Goal: Find specific page/section: Find specific page/section

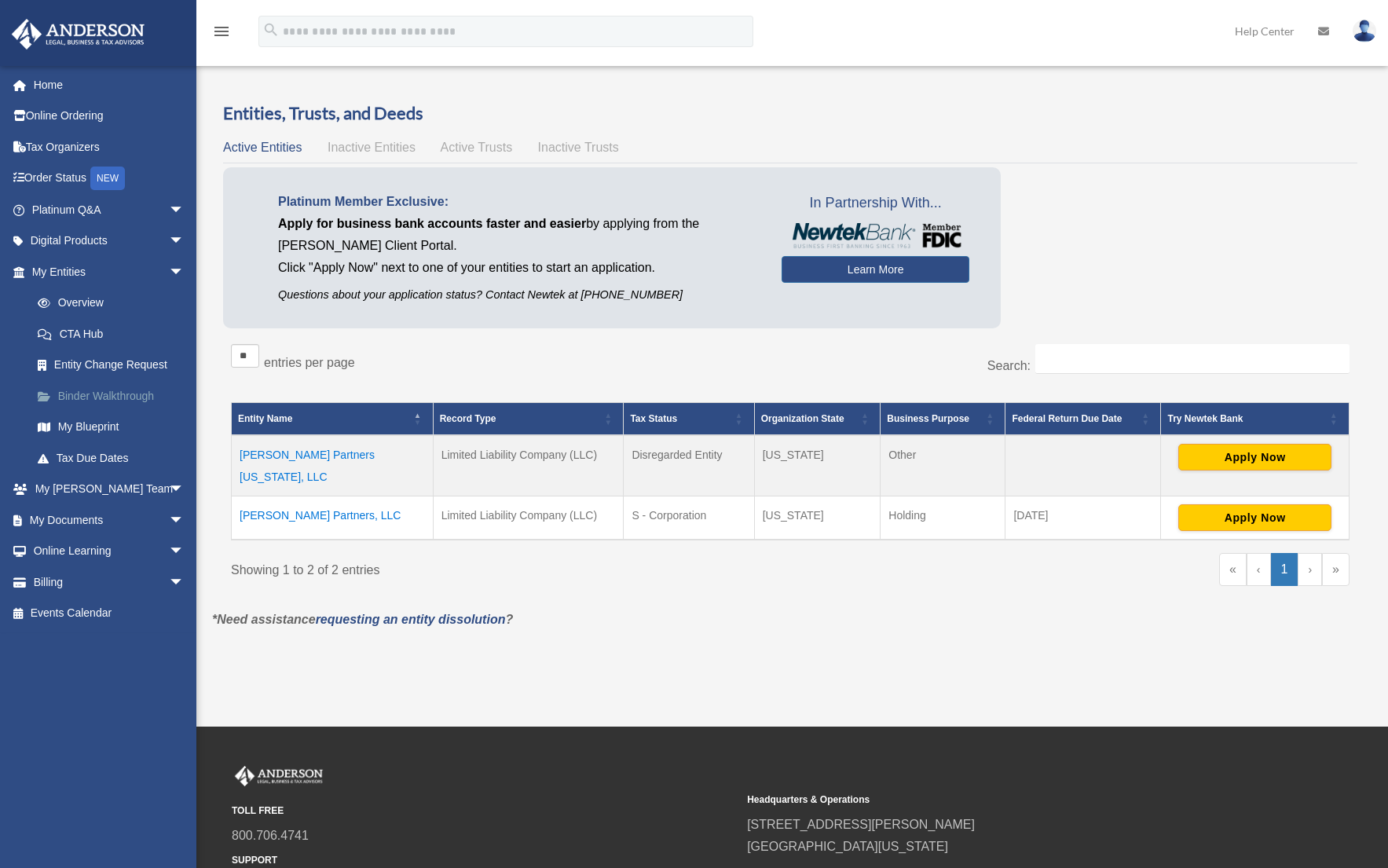
click at [130, 394] on link "Binder Walkthrough" at bounding box center [115, 396] width 187 height 31
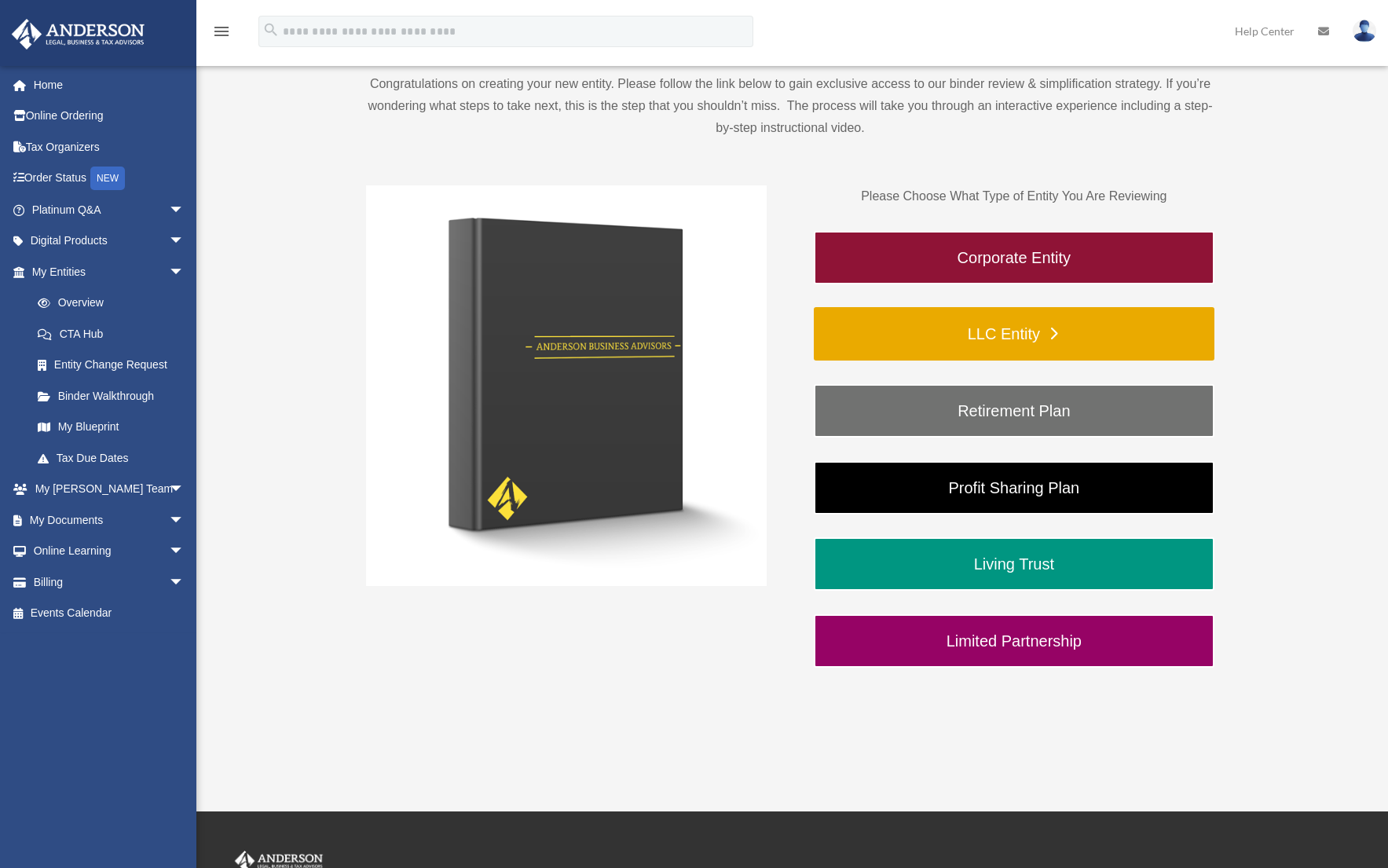
scroll to position [188, 0]
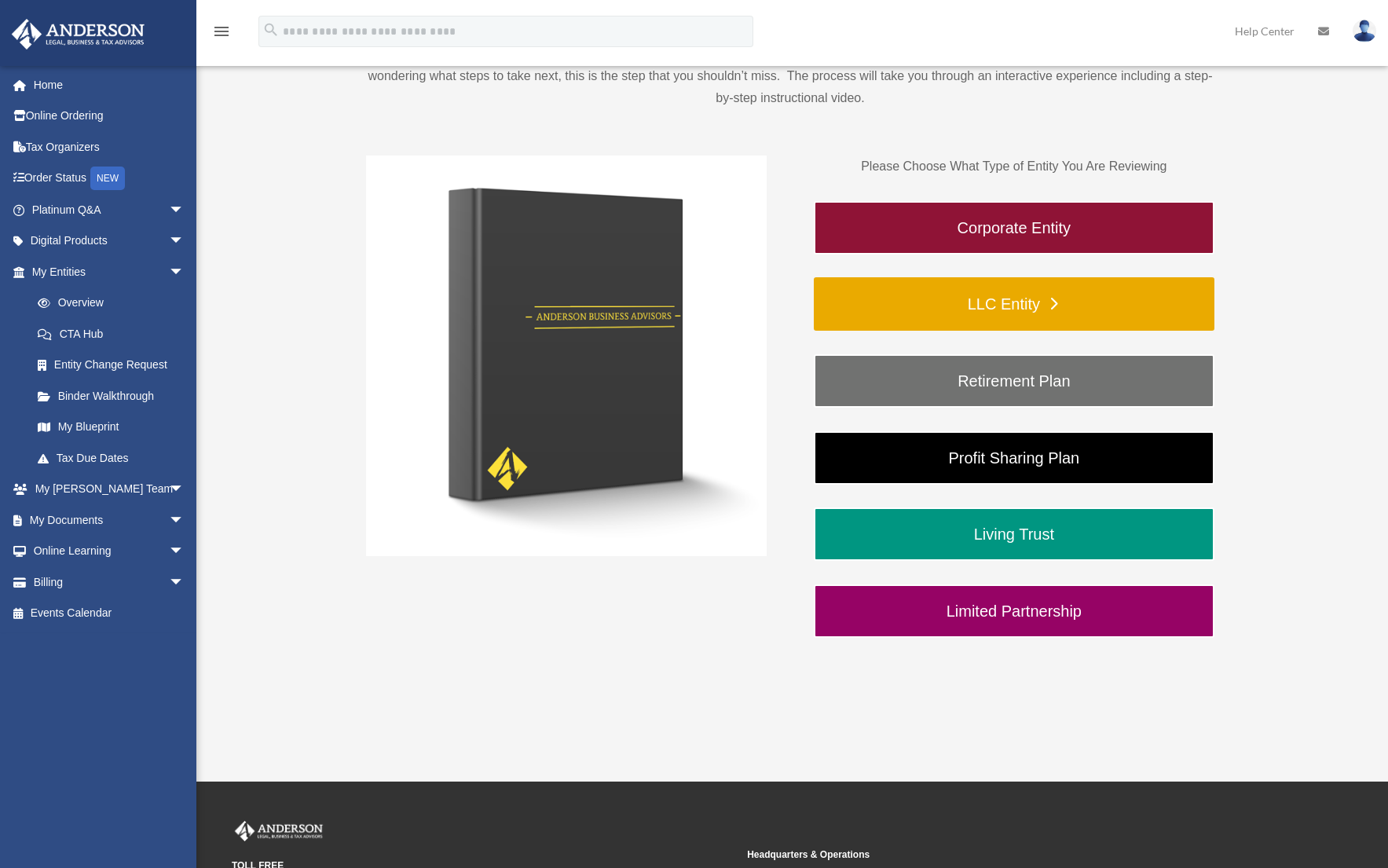
click at [1012, 308] on link "LLC Entity" at bounding box center [1014, 304] width 401 height 54
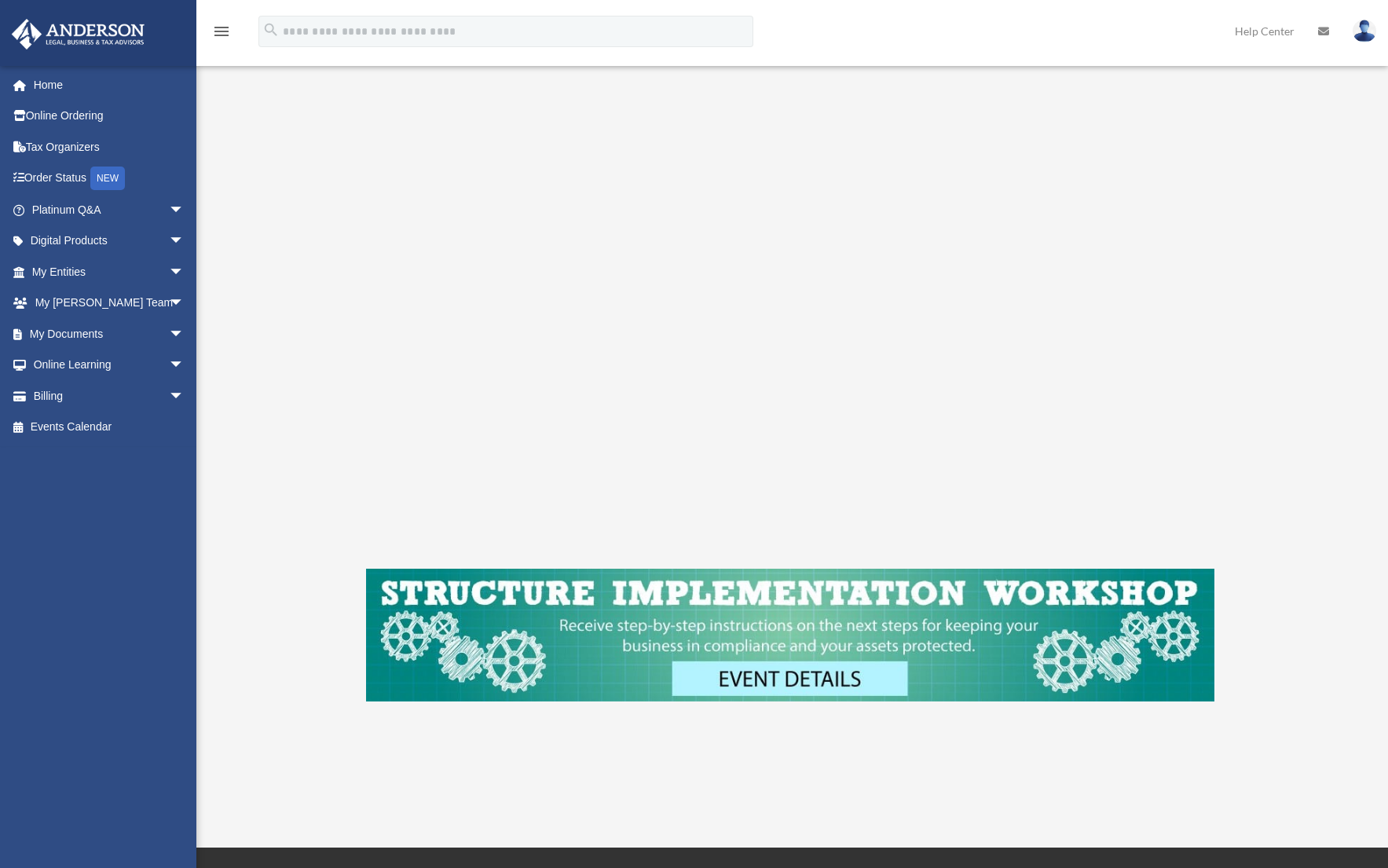
scroll to position [204, 0]
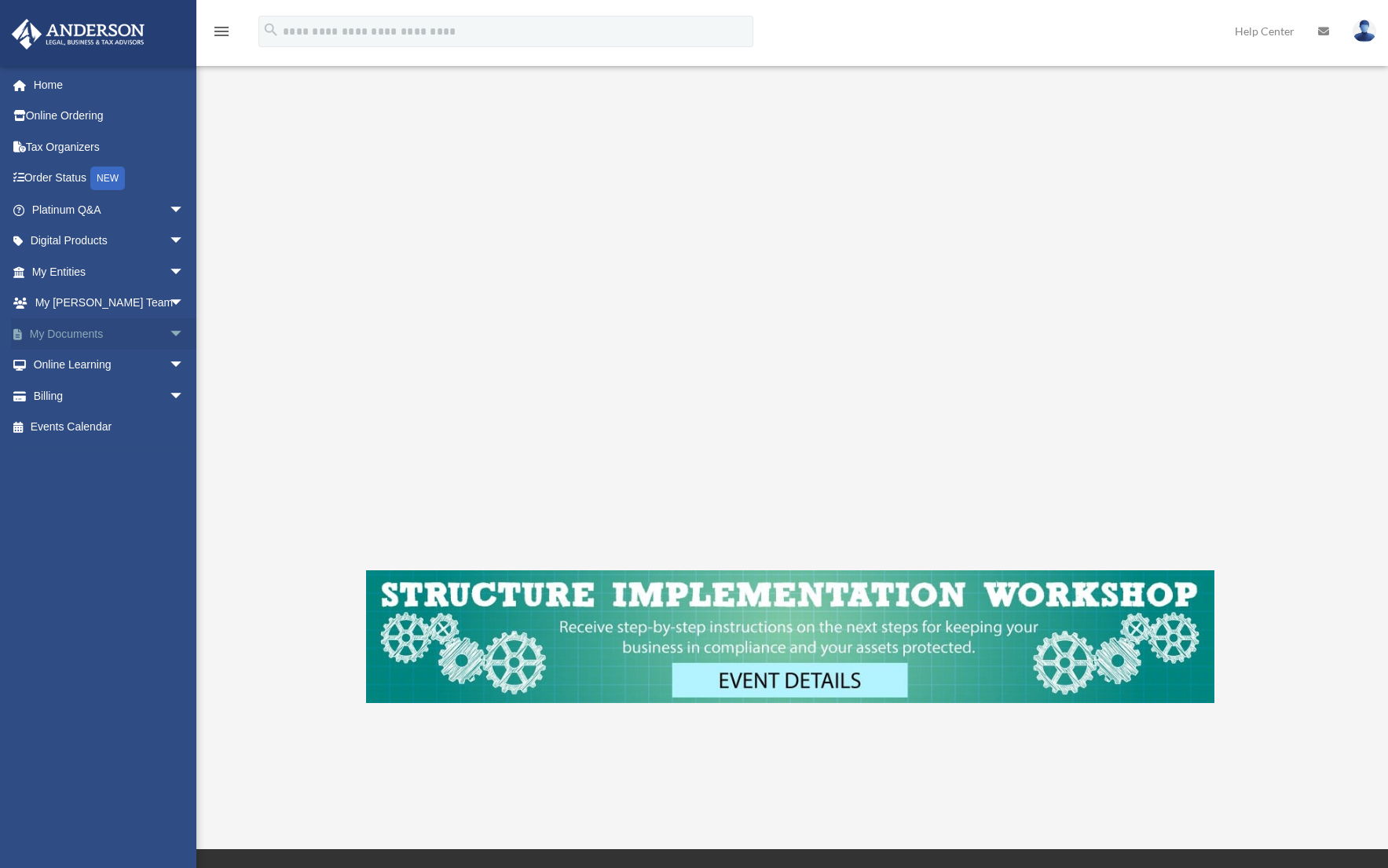
click at [170, 334] on span "arrow_drop_down" at bounding box center [184, 334] width 31 height 32
click at [58, 368] on link "Box" at bounding box center [115, 365] width 187 height 31
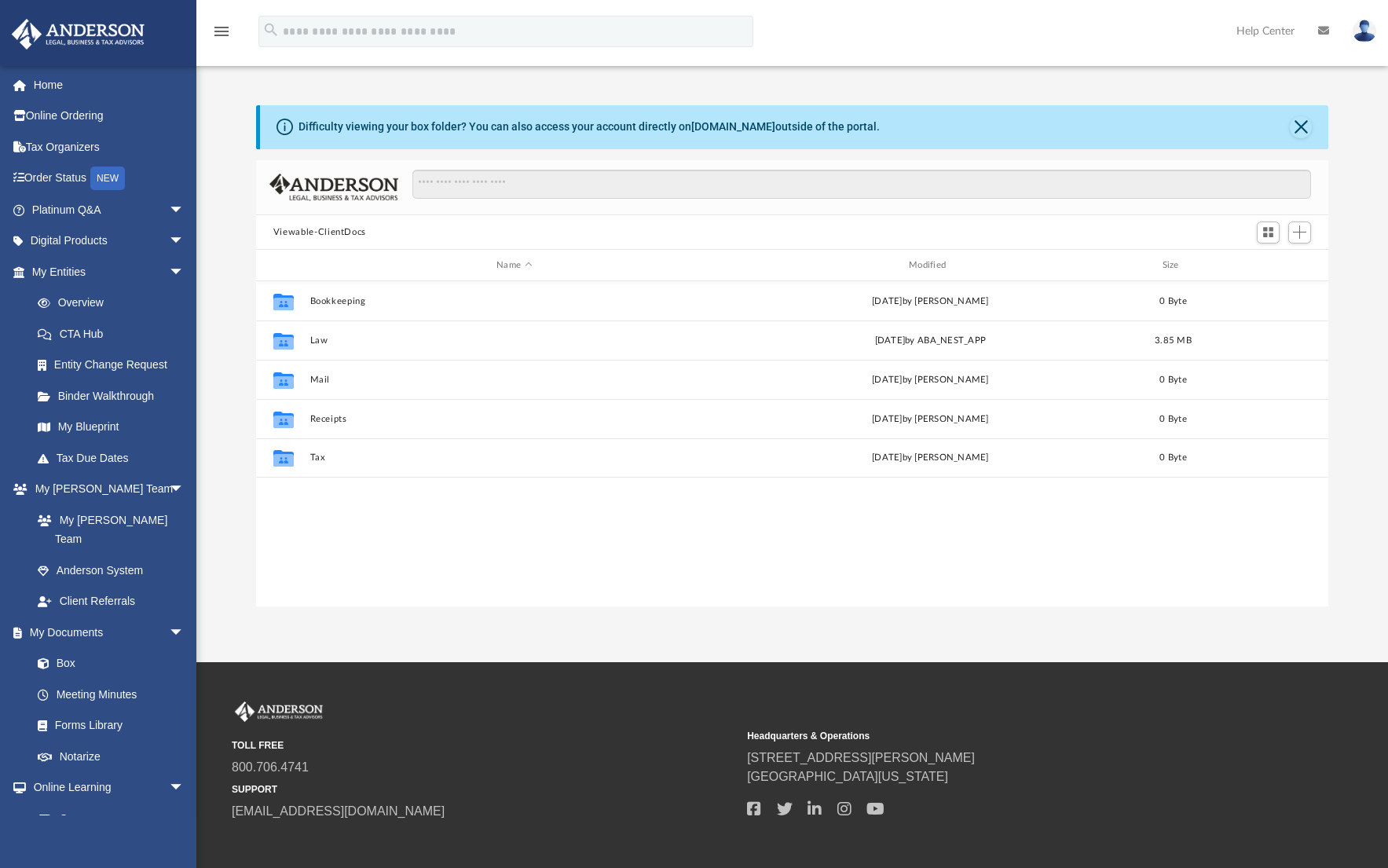
scroll to position [345, 1060]
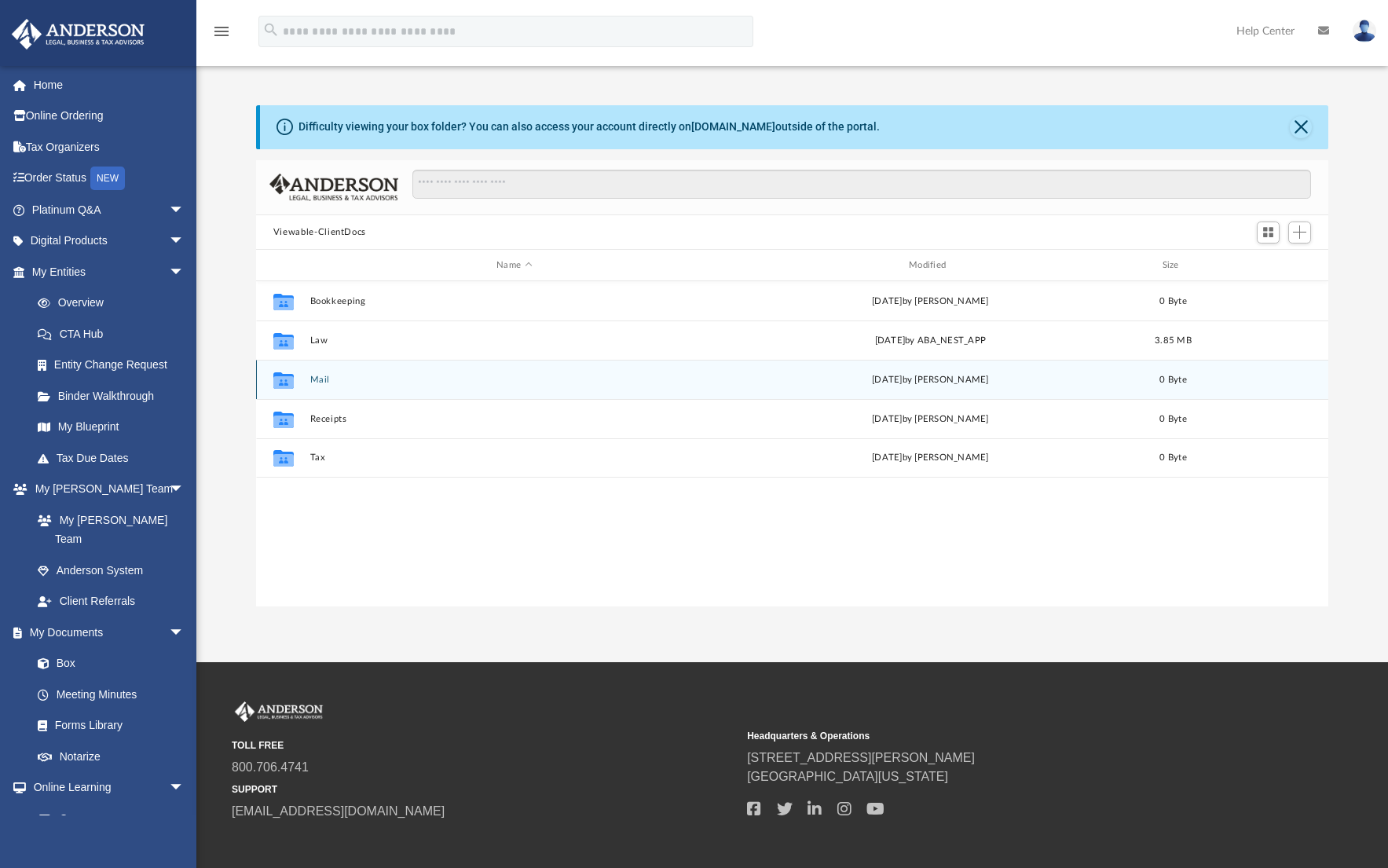
click at [323, 381] on button "Mail" at bounding box center [513, 380] width 409 height 10
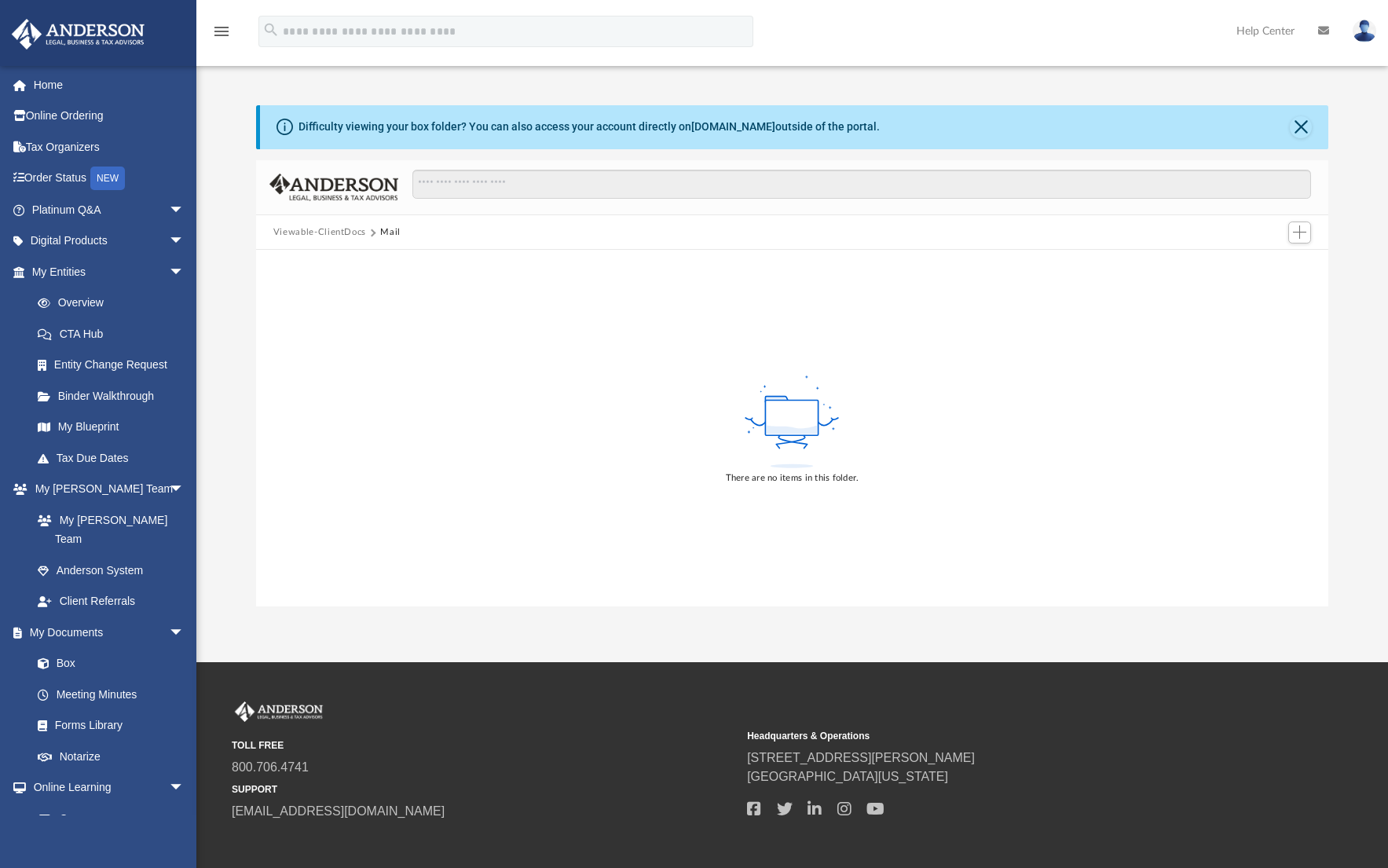
click at [327, 234] on button "Viewable-ClientDocs" at bounding box center [319, 232] width 92 height 14
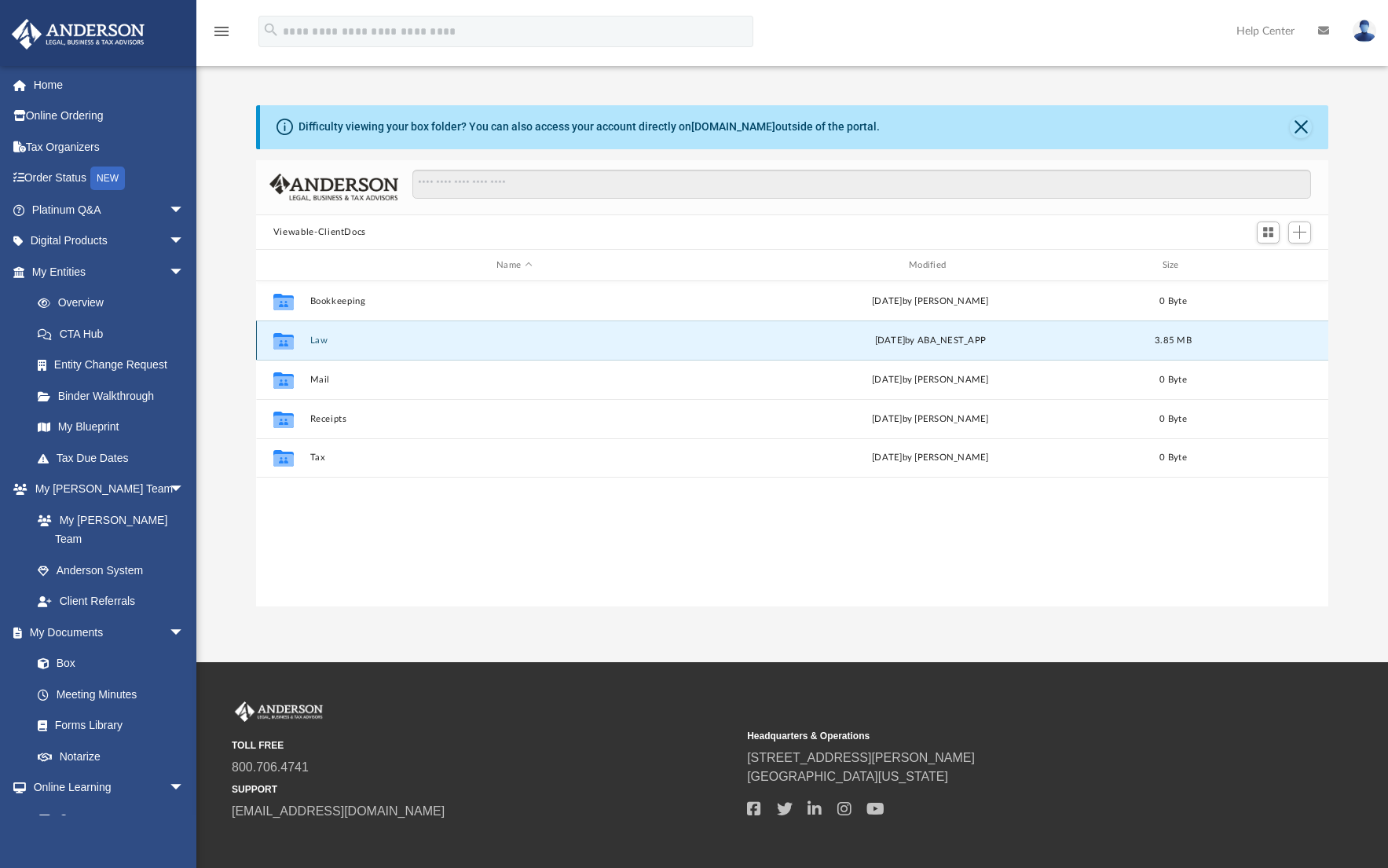
click at [318, 343] on button "Law" at bounding box center [513, 340] width 409 height 10
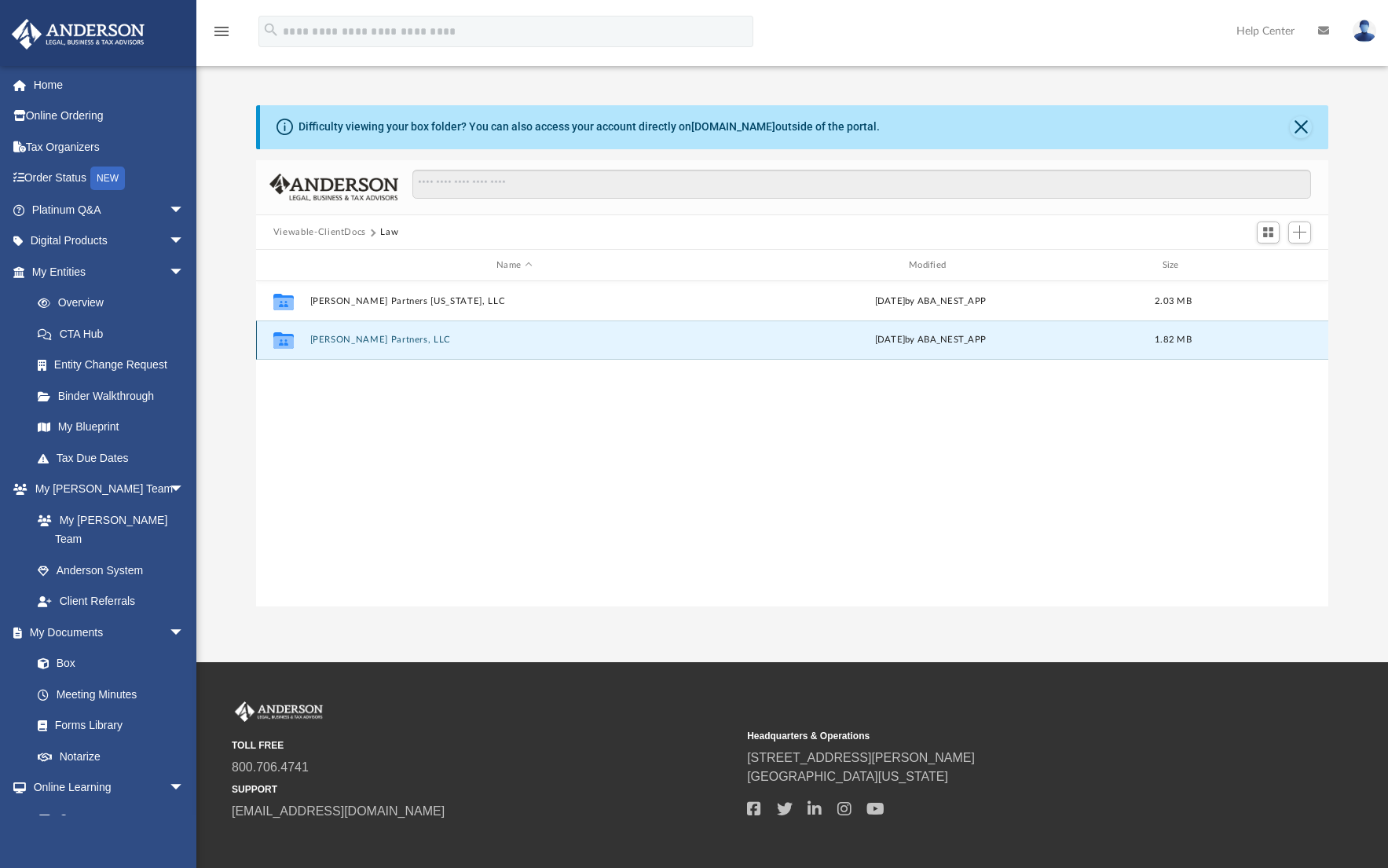
click at [325, 341] on button "Brockway Partners, LLC" at bounding box center [513, 340] width 409 height 10
click at [376, 339] on button "2025.07.29 (08:16:07) - Brockway Partners, LLC - EIN Letter from IRS.pdf" at bounding box center [513, 340] width 409 height 10
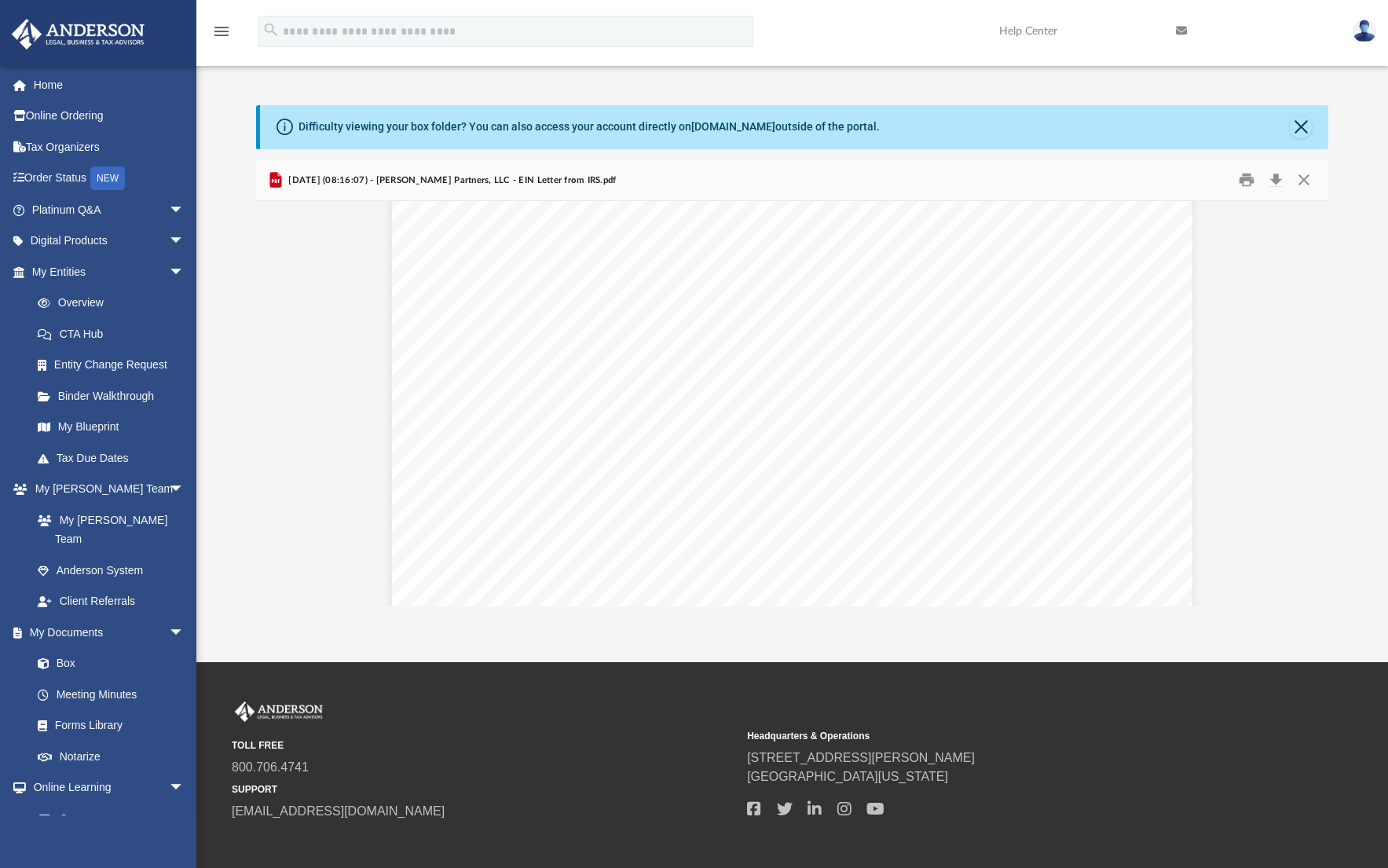
scroll to position [1310, 0]
click at [1299, 126] on button "Close" at bounding box center [1301, 127] width 22 height 22
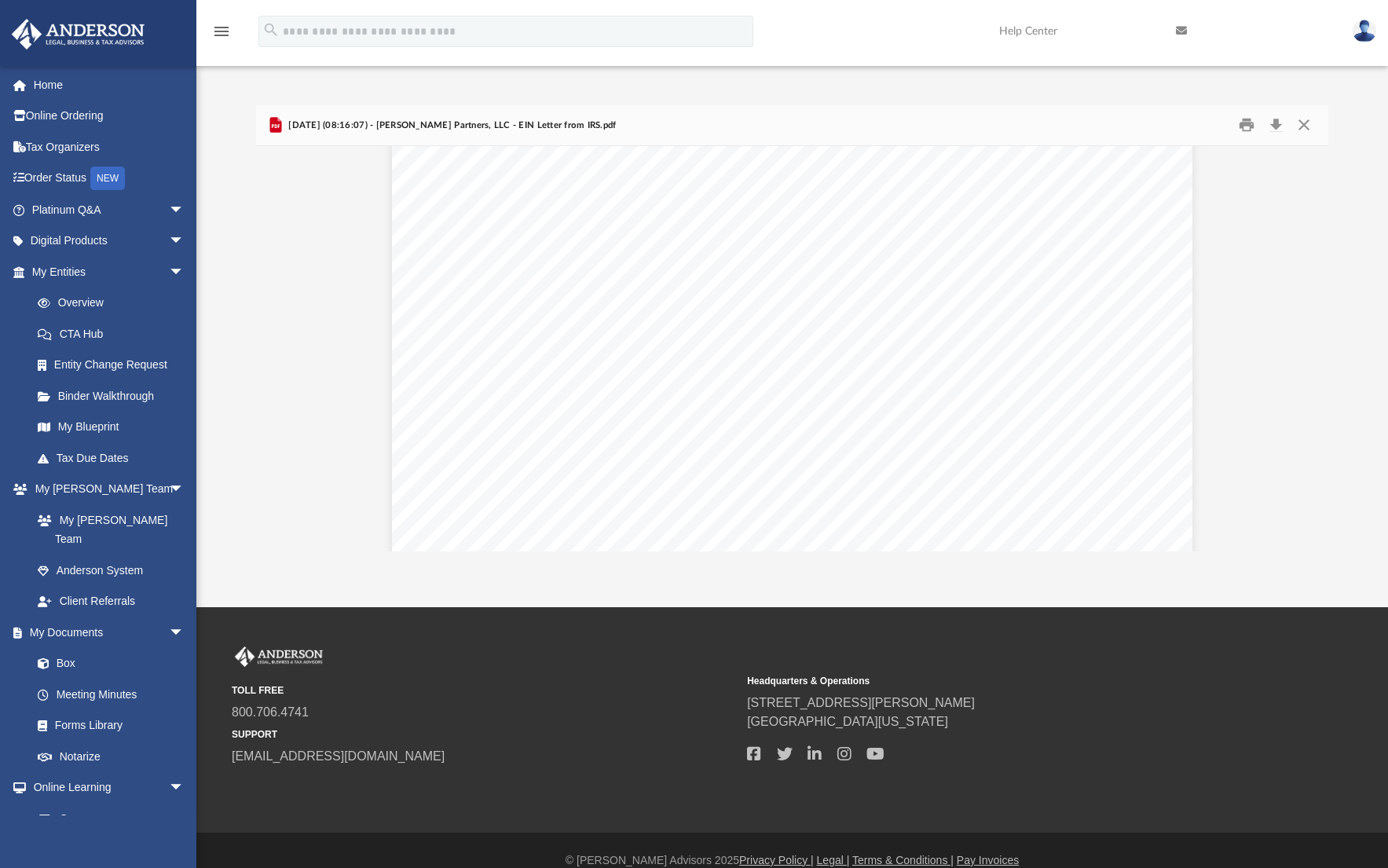
scroll to position [0, 0]
click at [407, 88] on div "Difficulty viewing your box folder? You can also access your account directly o…" at bounding box center [792, 312] width 1192 height 480
